Goal: Task Accomplishment & Management: Complete application form

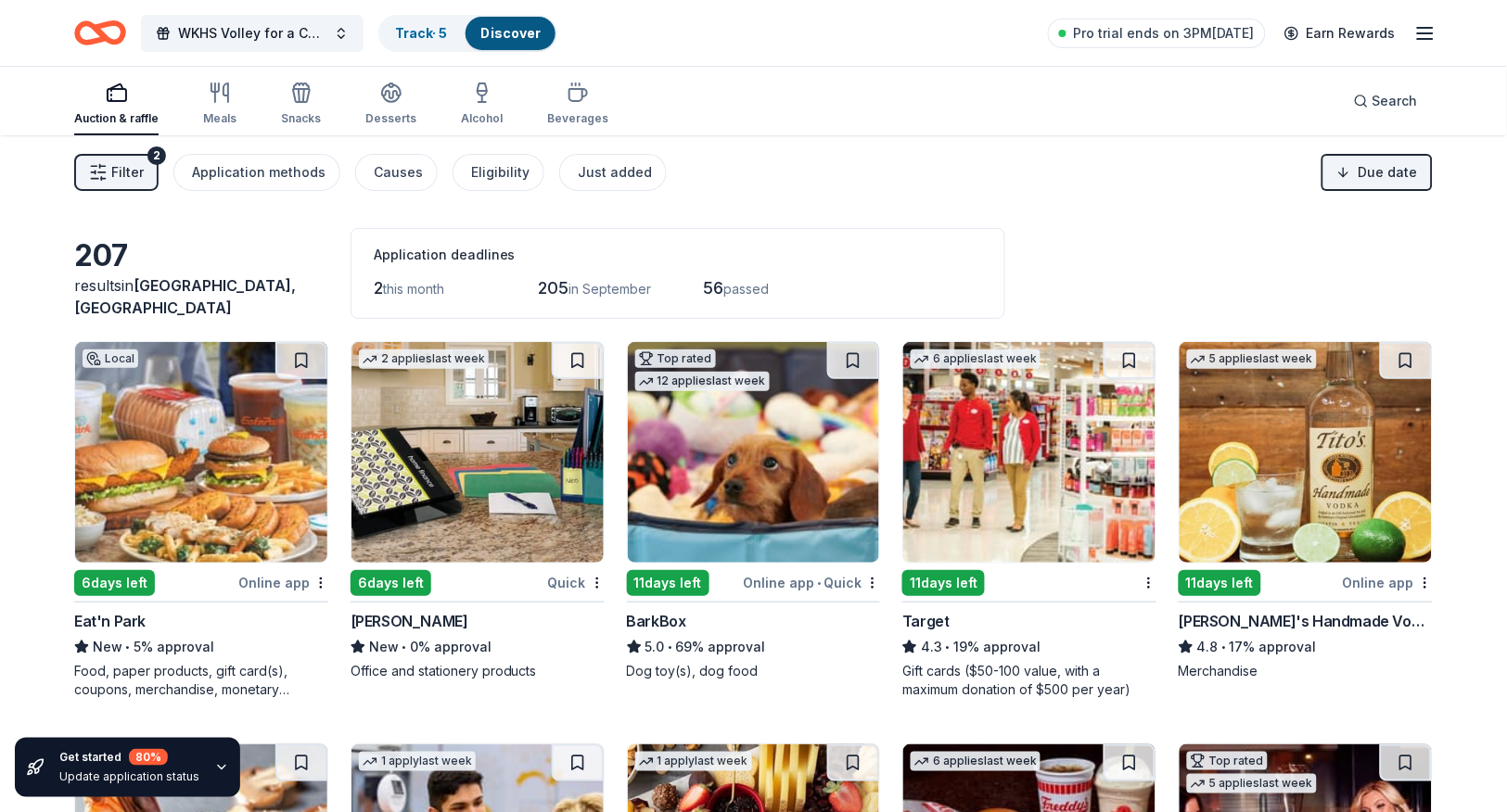
click at [118, 170] on span "Filter" at bounding box center [128, 172] width 32 height 22
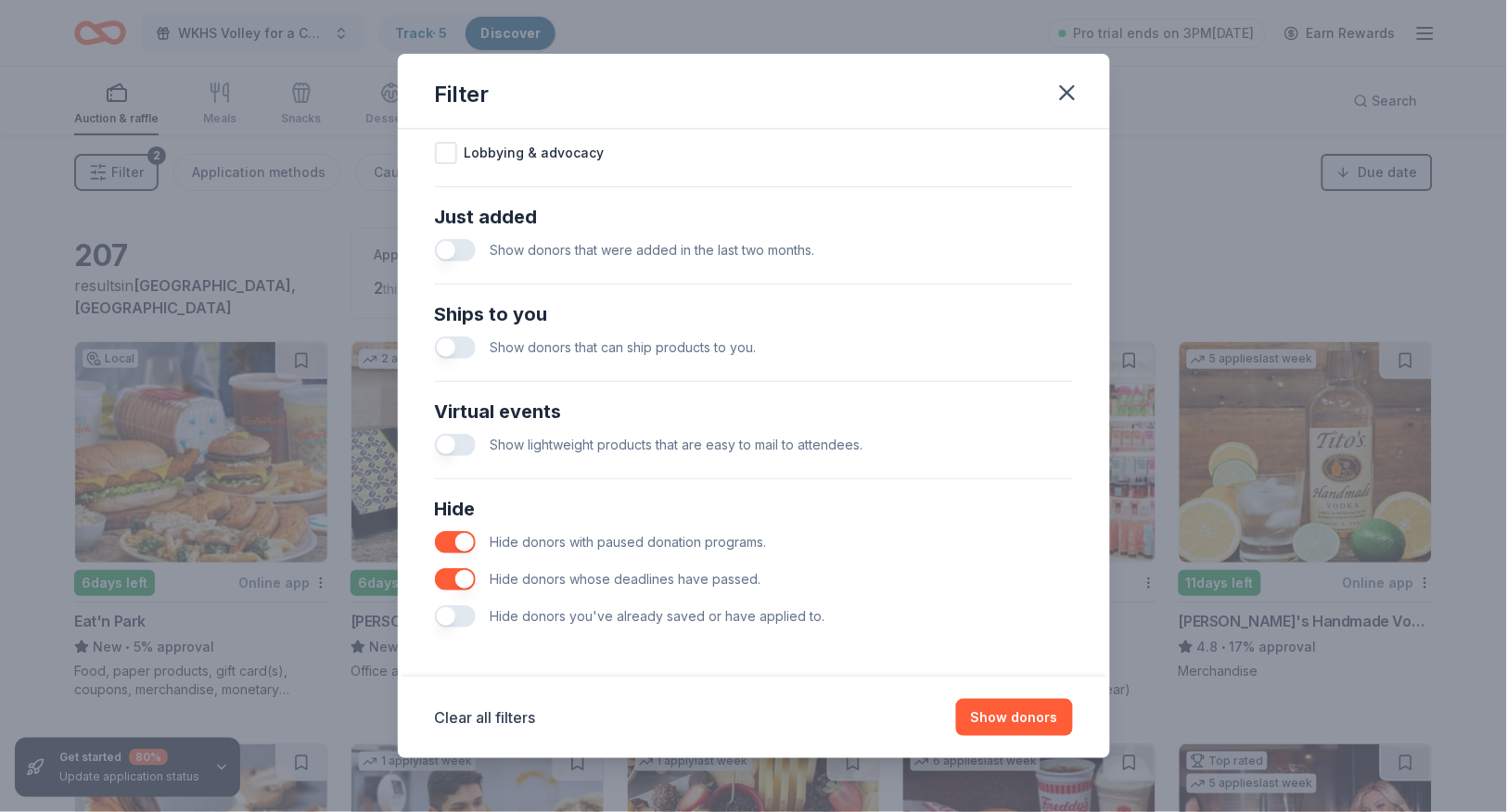
scroll to position [671, 0]
click at [466, 616] on button "button" at bounding box center [455, 617] width 41 height 22
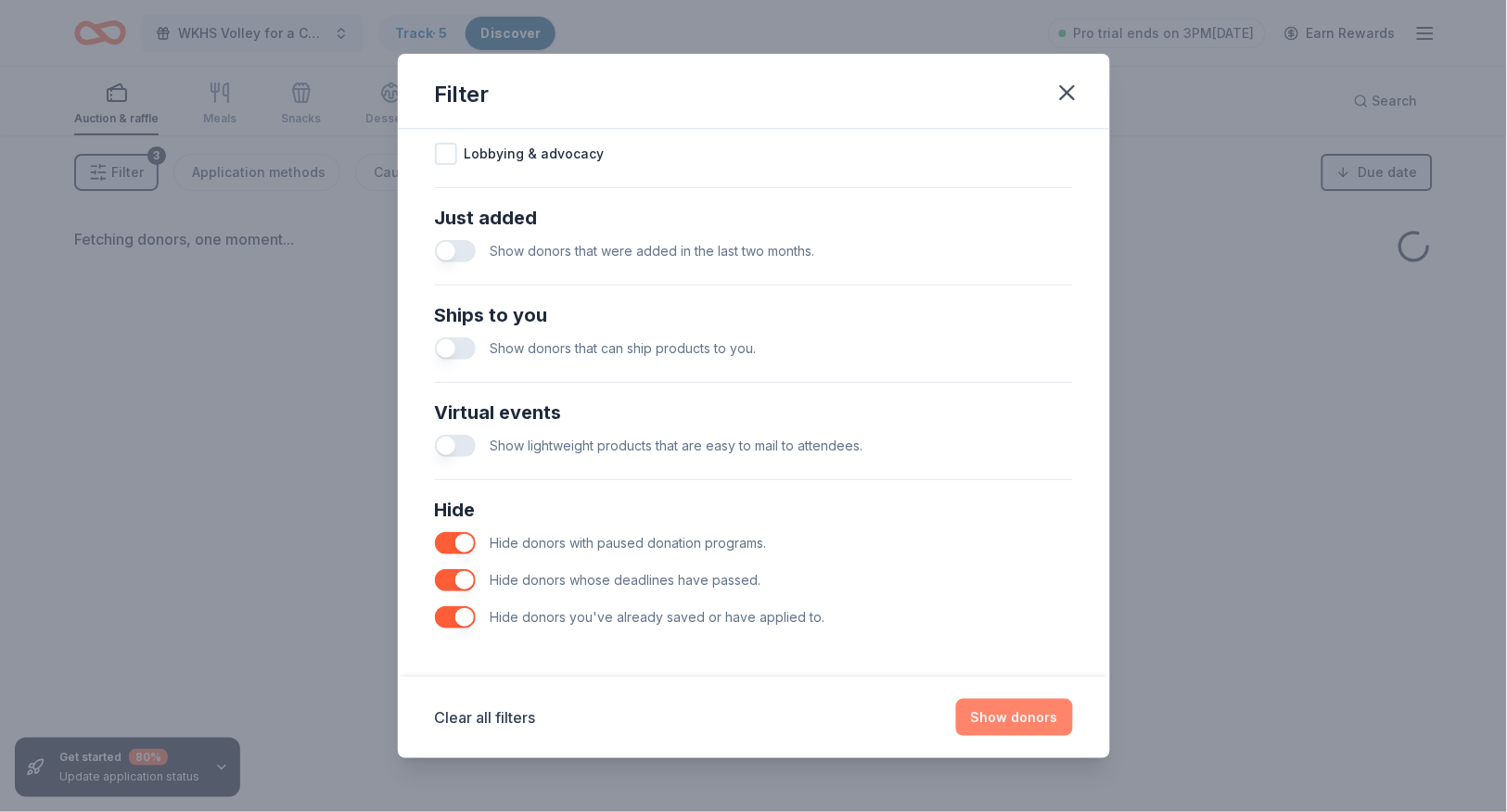
click at [996, 721] on button "Show donors" at bounding box center [1014, 718] width 117 height 37
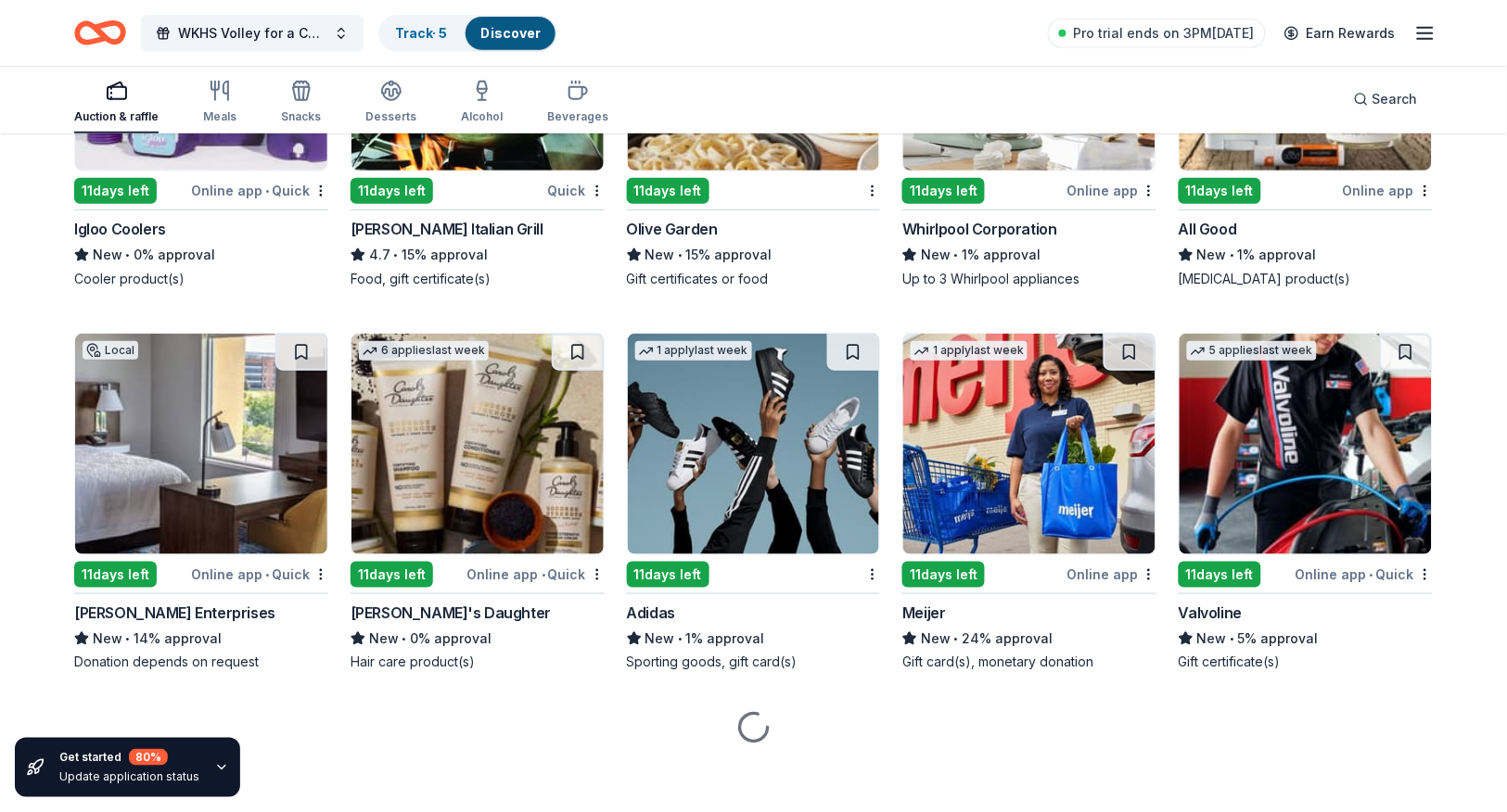
scroll to position [3611, 0]
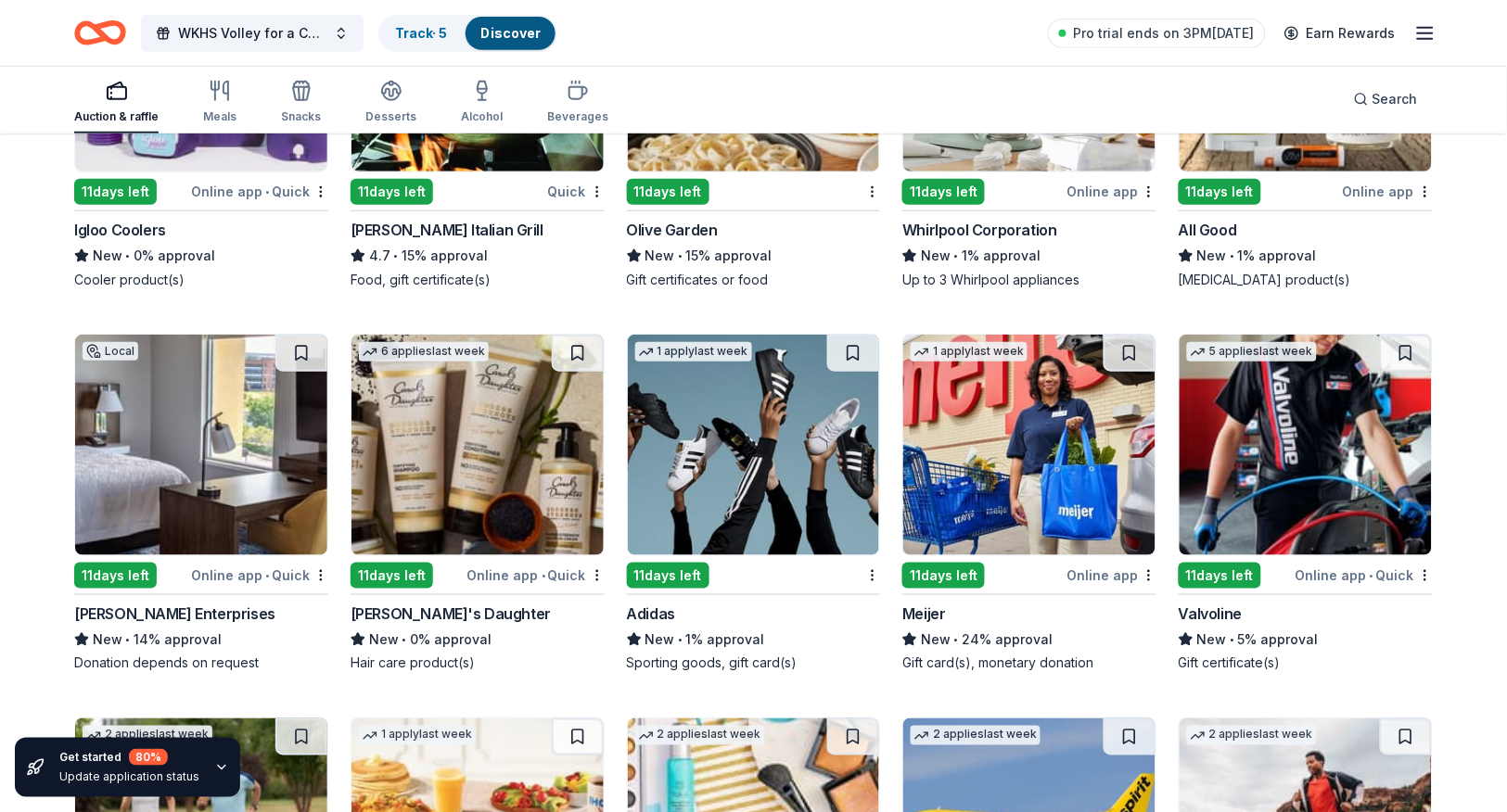
click at [767, 475] on img at bounding box center [754, 445] width 253 height 221
click at [1242, 466] on img at bounding box center [1306, 445] width 253 height 221
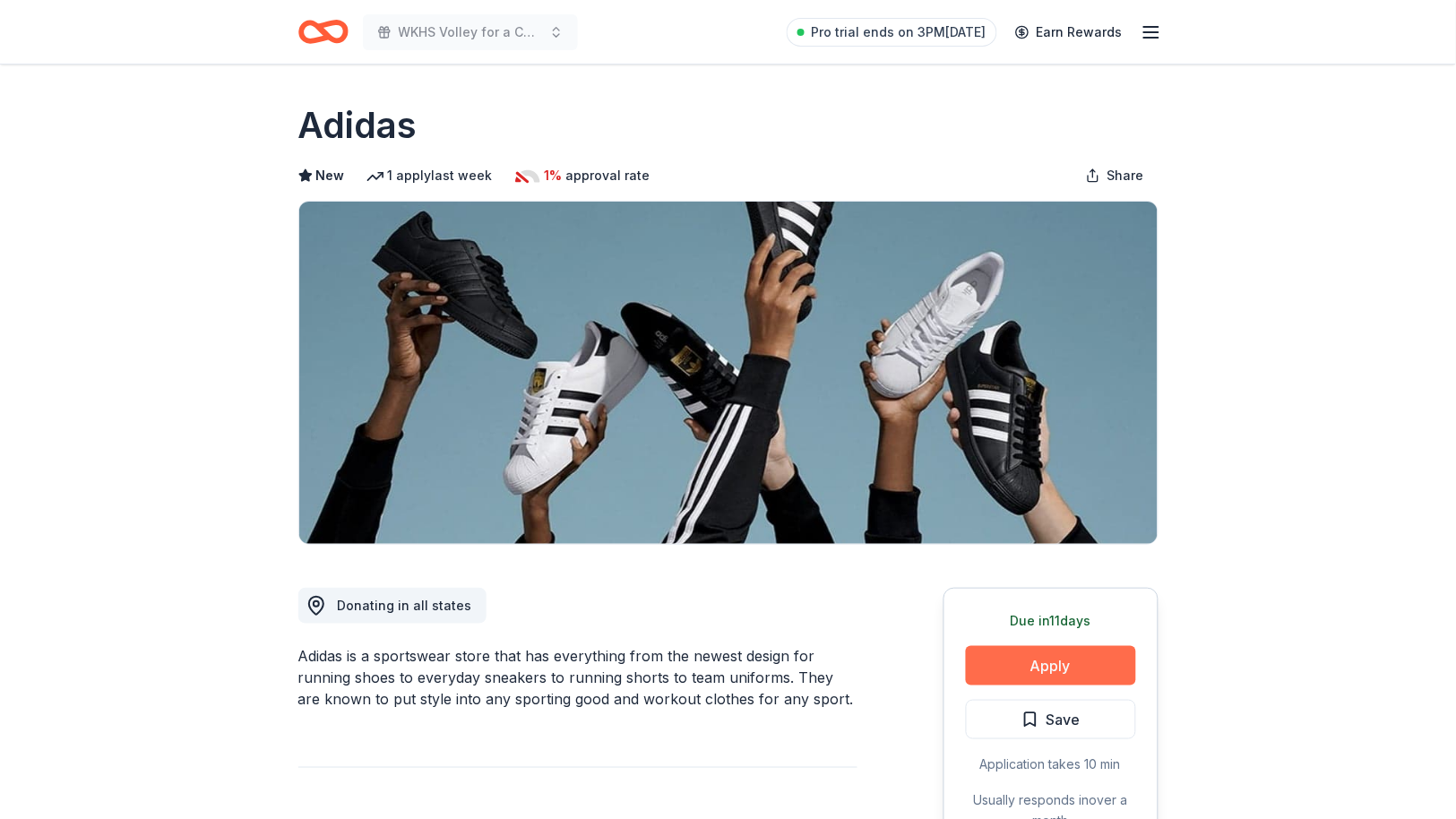
click at [1031, 662] on button "Apply" at bounding box center [1051, 666] width 170 height 40
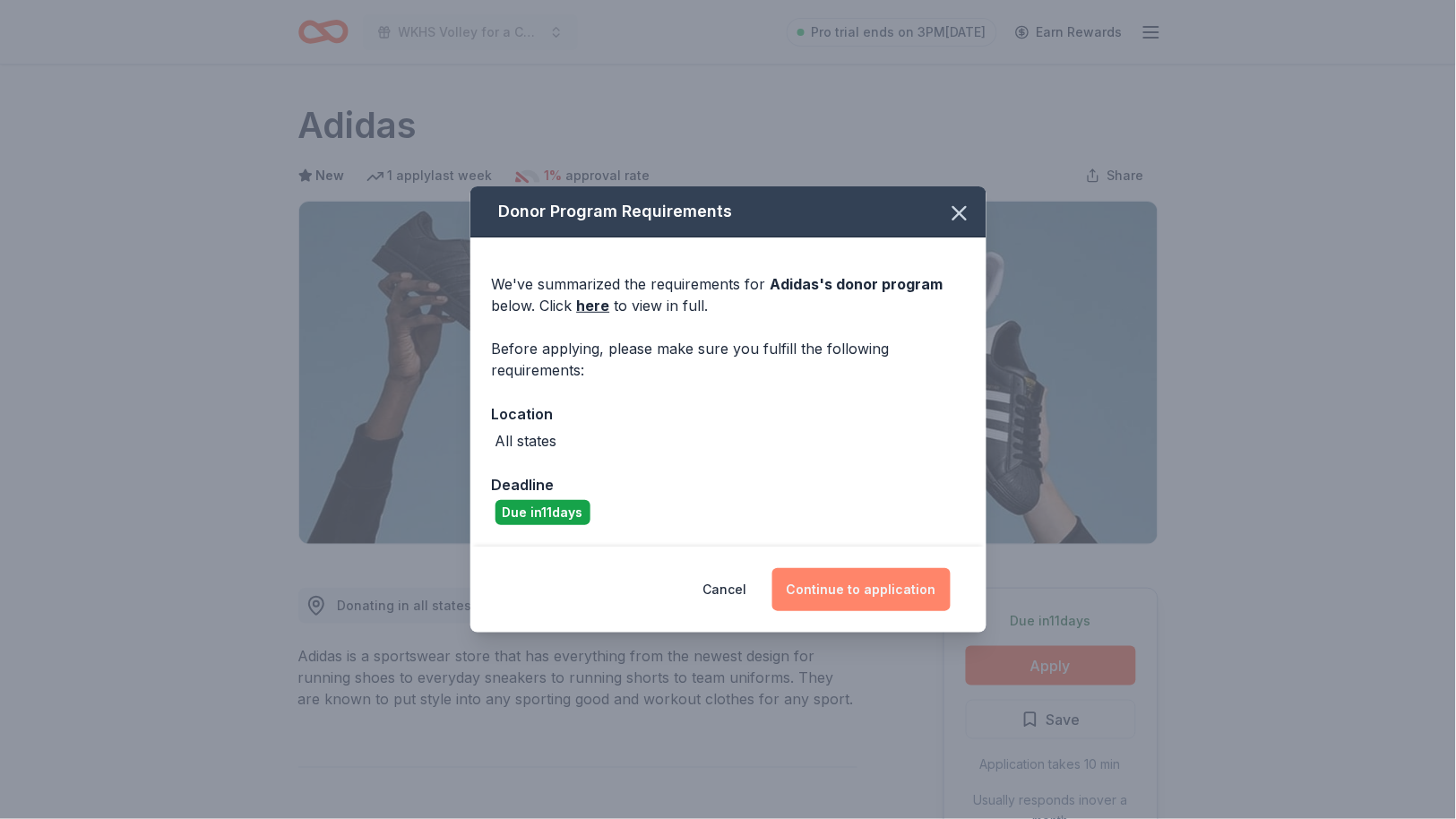
click at [883, 581] on button "Continue to application" at bounding box center [862, 590] width 179 height 43
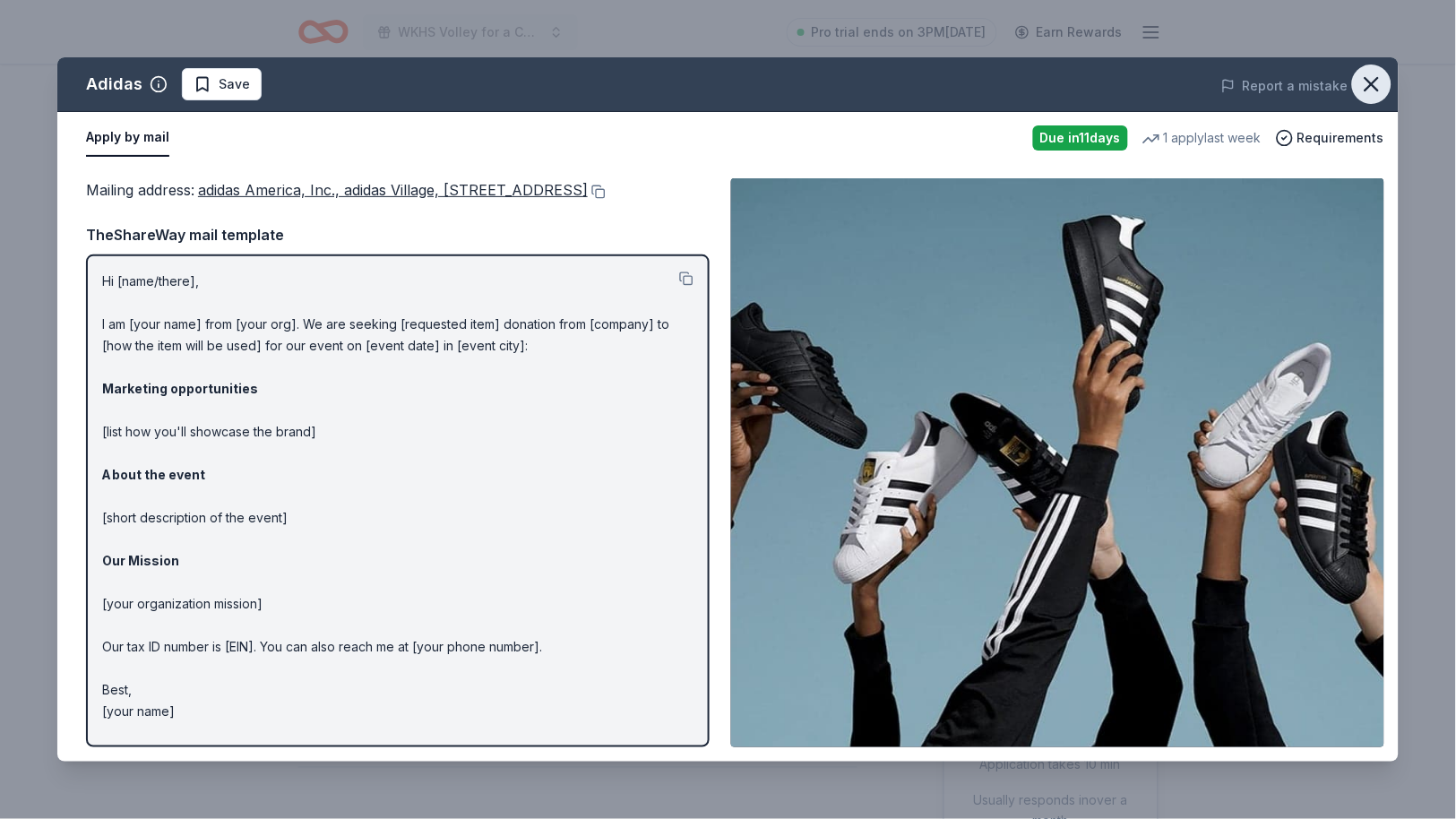
click at [1361, 88] on icon "button" at bounding box center [1371, 84] width 25 height 25
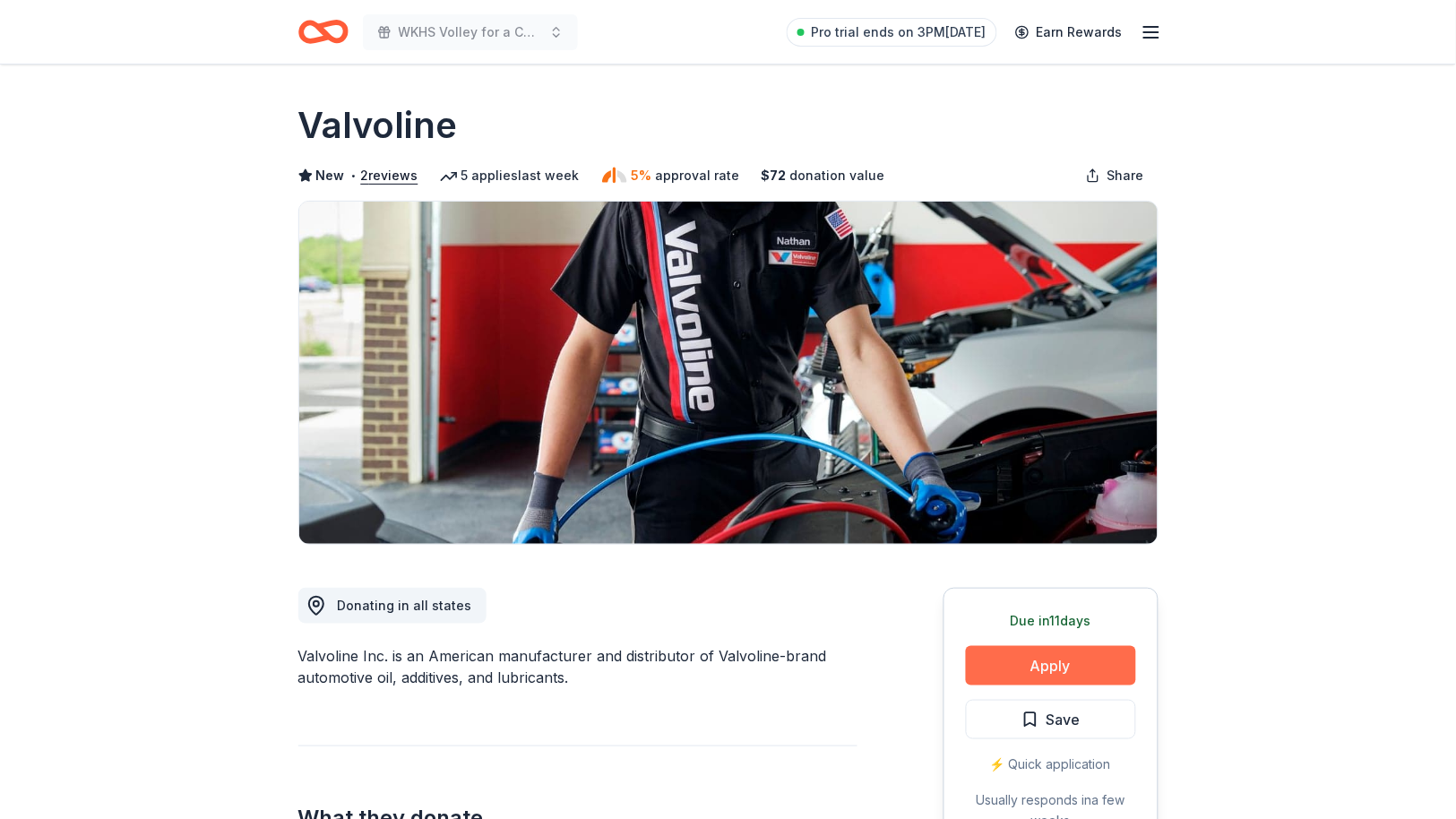
click at [1050, 661] on button "Apply" at bounding box center [1051, 666] width 170 height 40
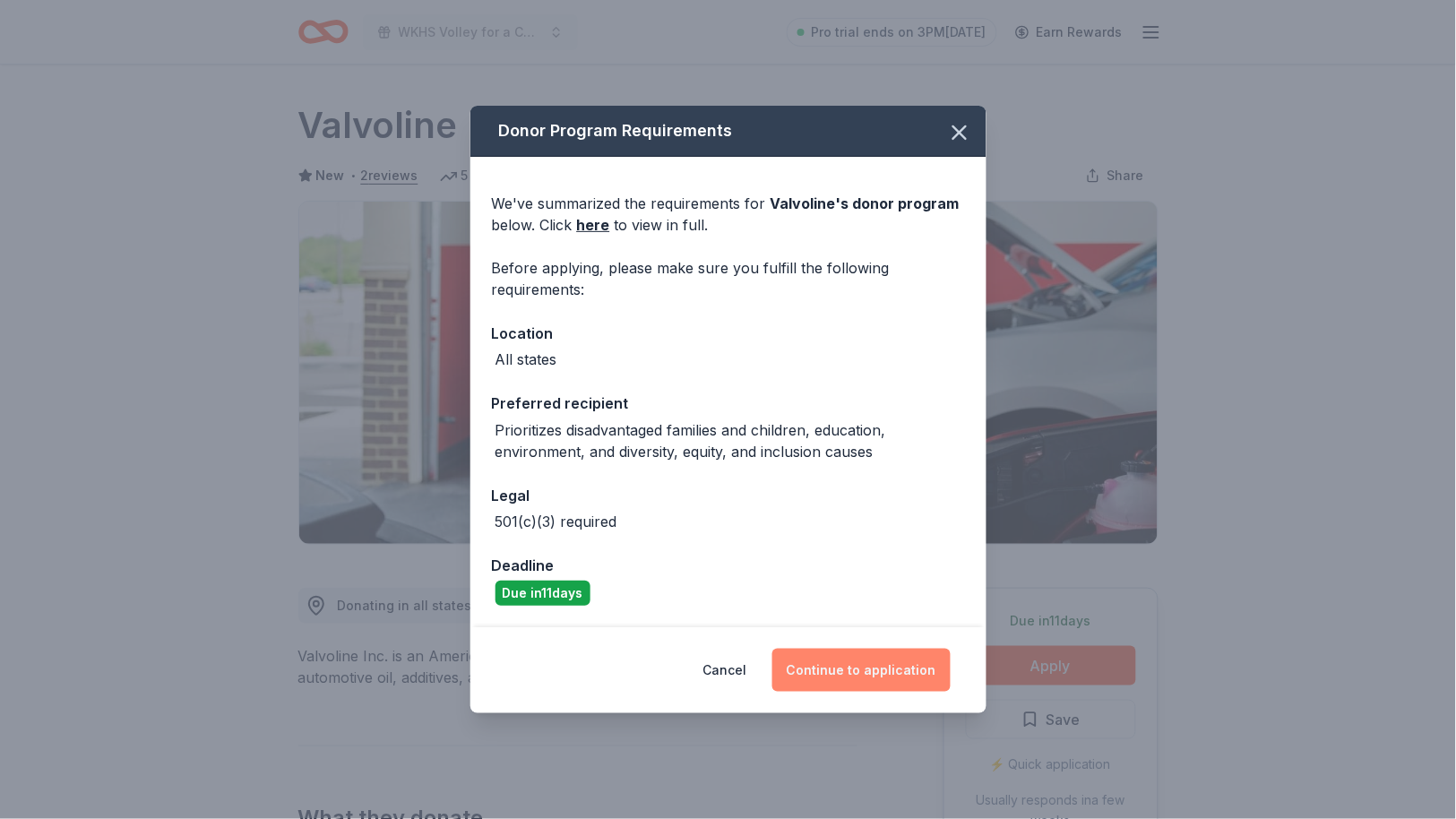
click at [870, 673] on button "Continue to application" at bounding box center [862, 671] width 179 height 43
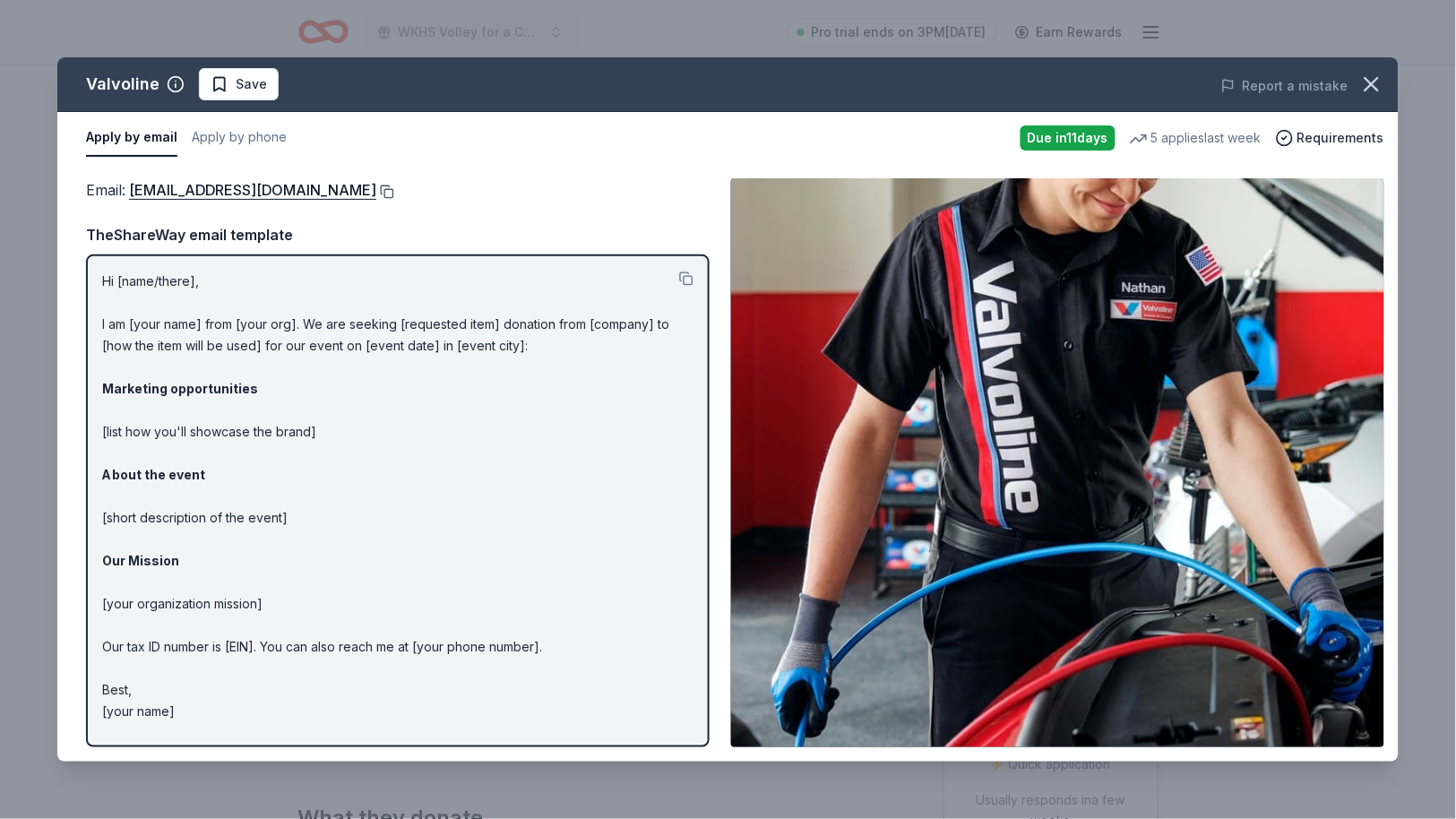
click at [377, 187] on button at bounding box center [385, 192] width 17 height 15
